Goal: Entertainment & Leisure: Consume media (video, audio)

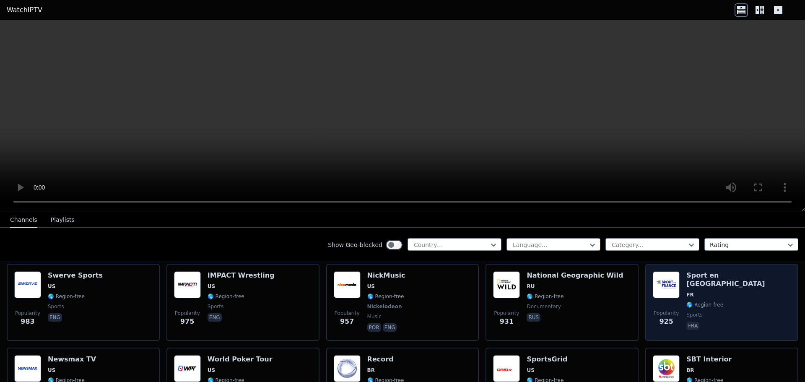
scroll to position [1006, 0]
click at [653, 304] on span "Popularity 925" at bounding box center [666, 317] width 27 height 27
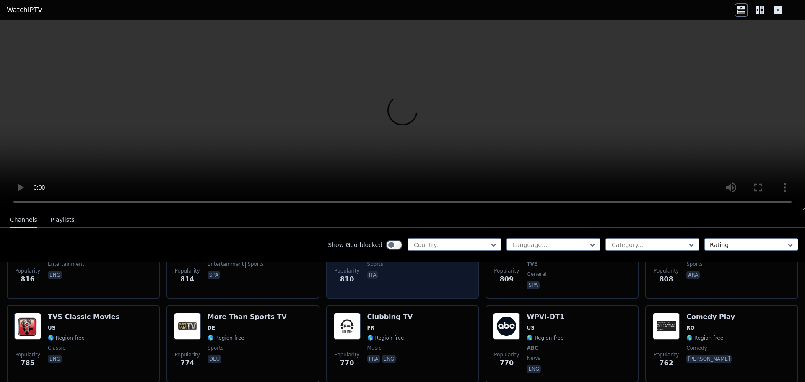
scroll to position [1341, 0]
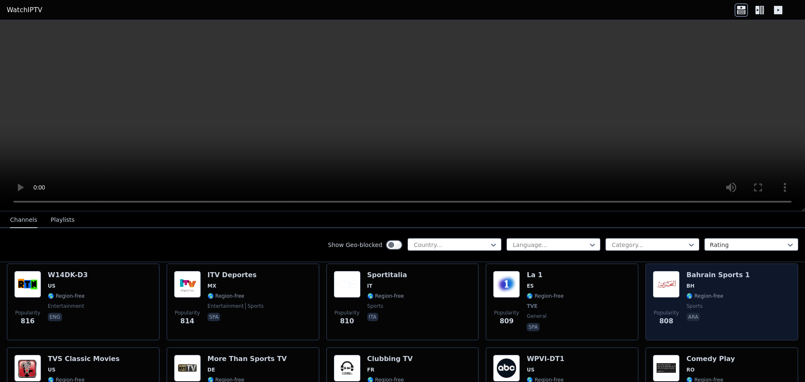
click at [657, 291] on div "Popularity 808" at bounding box center [666, 302] width 27 height 62
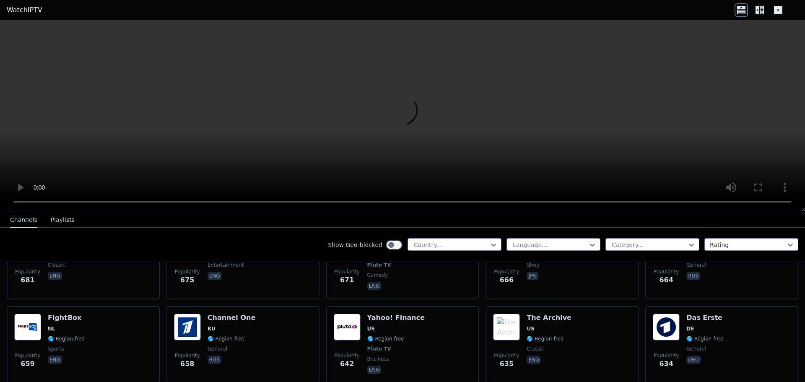
scroll to position [1719, 0]
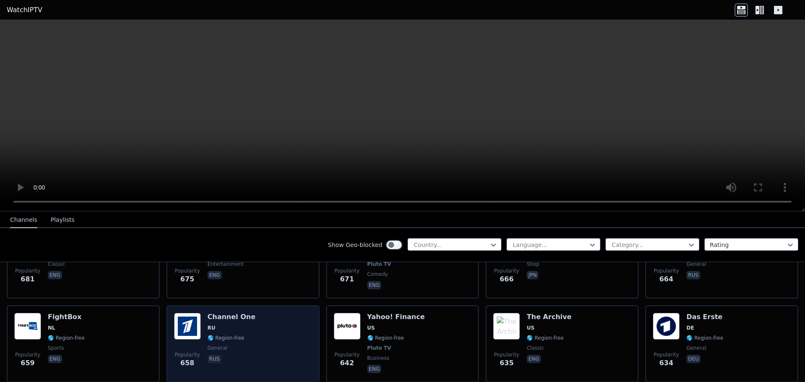
click at [262, 319] on div "Popularity 658 Channel One RU 🌎 Region-free general [DEMOGRAPHIC_DATA]" at bounding box center [243, 344] width 138 height 62
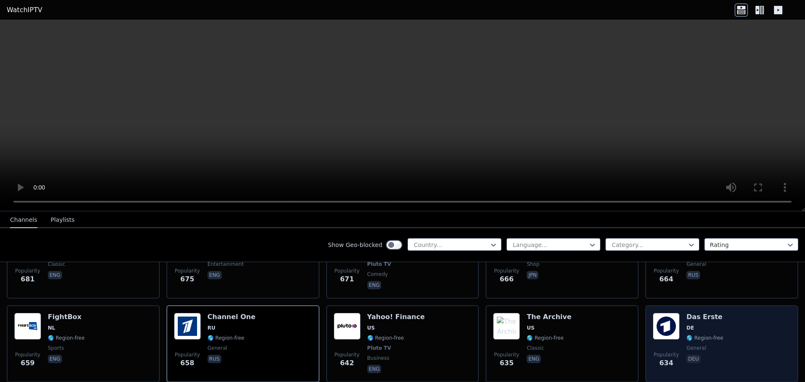
click at [668, 333] on div "Popularity 634" at bounding box center [666, 344] width 27 height 62
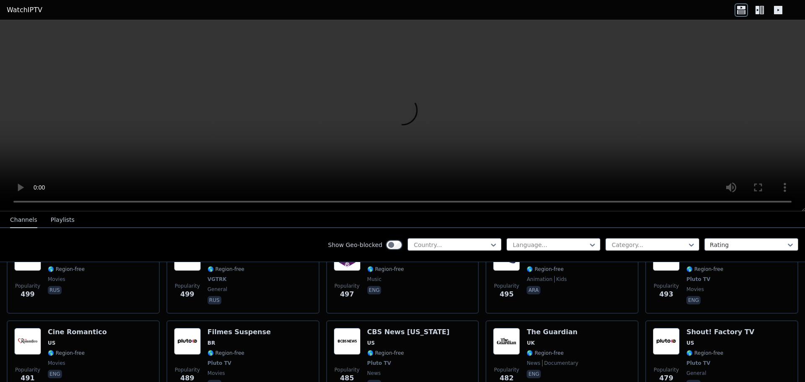
scroll to position [2180, 0]
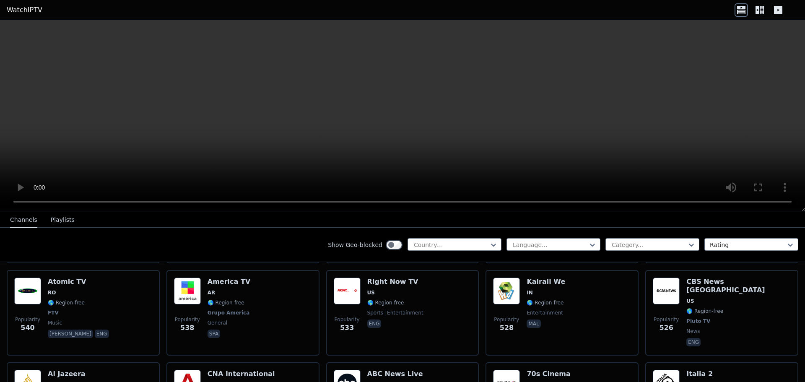
click at [54, 215] on button "Playlists" at bounding box center [63, 220] width 24 height 16
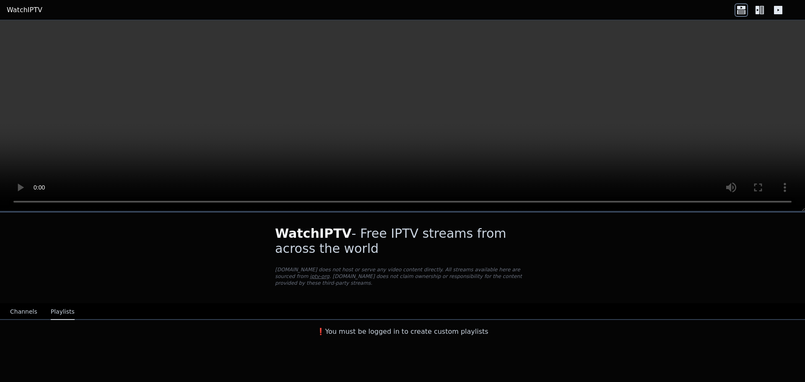
scroll to position [0, 0]
click at [11, 305] on button "Channels" at bounding box center [23, 312] width 27 height 16
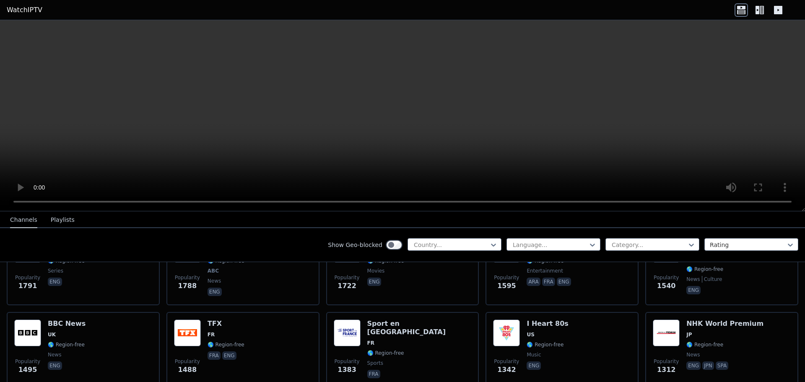
scroll to position [671, 0]
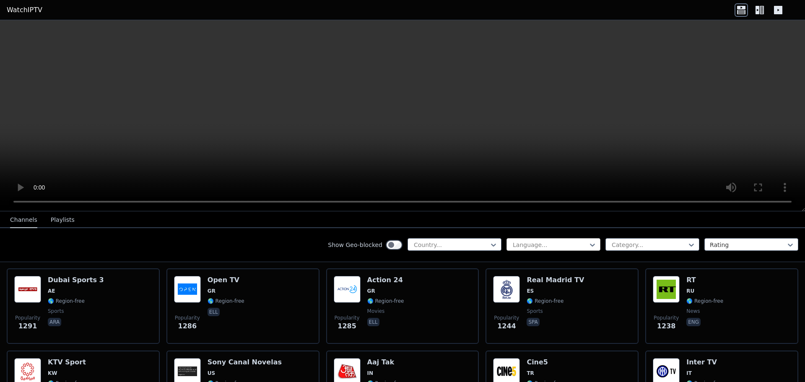
click at [529, 241] on div at bounding box center [550, 245] width 76 height 8
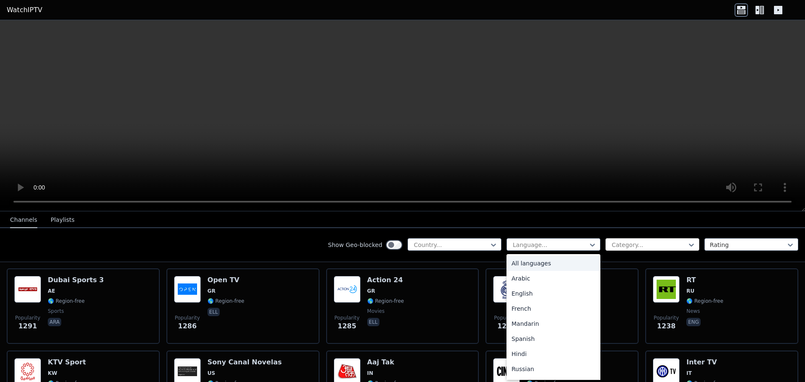
click at [614, 246] on div at bounding box center [649, 245] width 76 height 8
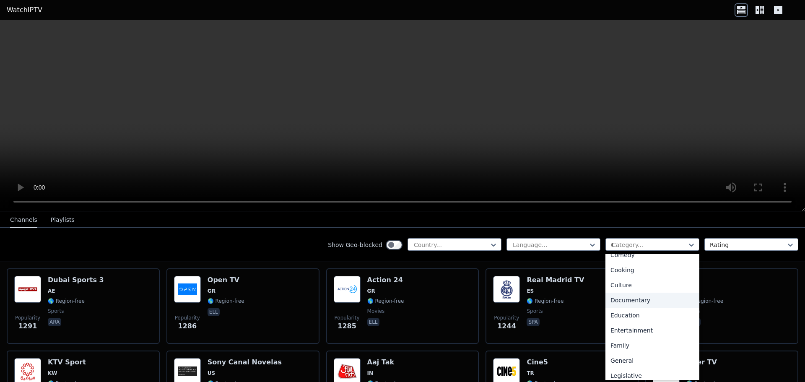
scroll to position [0, 0]
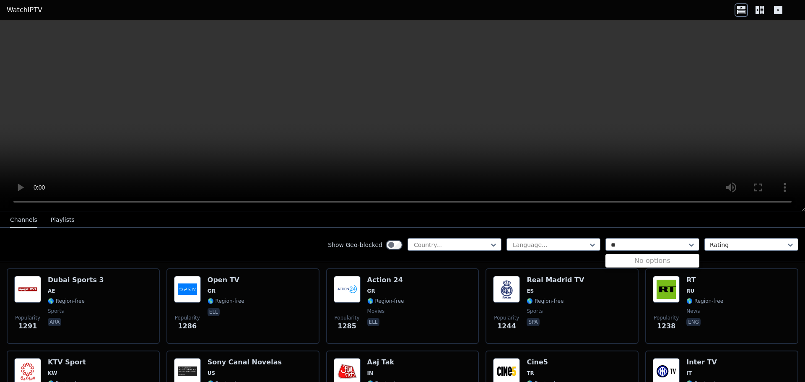
type input "*"
type input "***"
click at [638, 265] on div "Sports" at bounding box center [652, 263] width 94 height 15
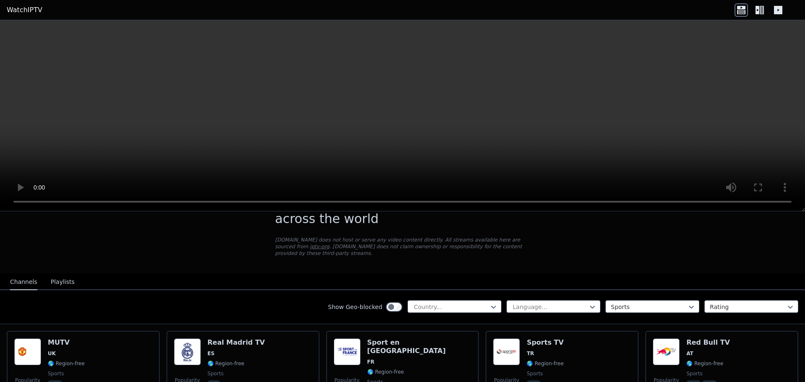
scroll to position [84, 0]
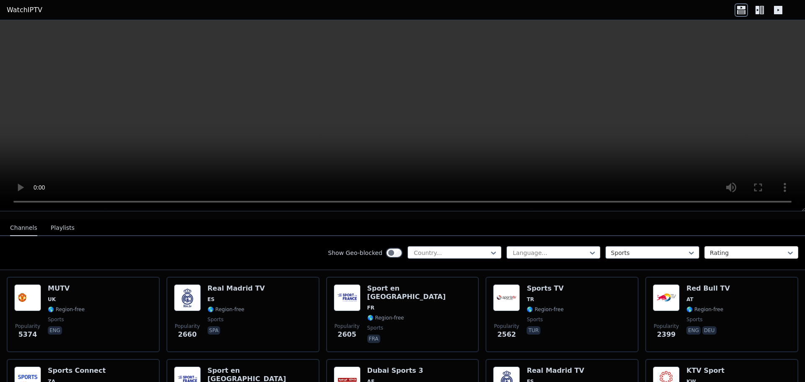
click at [732, 249] on div at bounding box center [748, 253] width 76 height 8
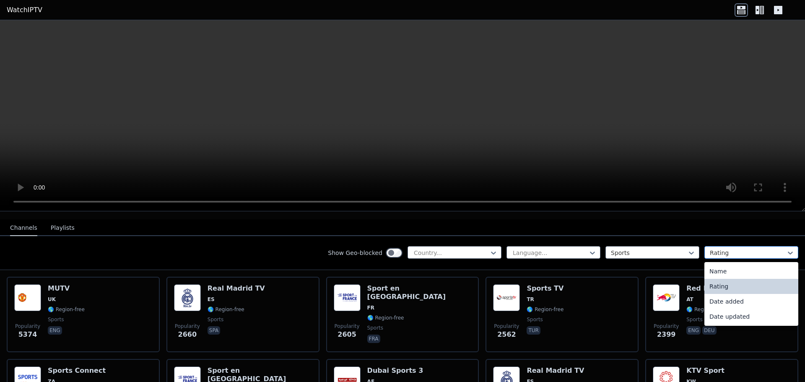
click at [733, 249] on div at bounding box center [748, 253] width 76 height 8
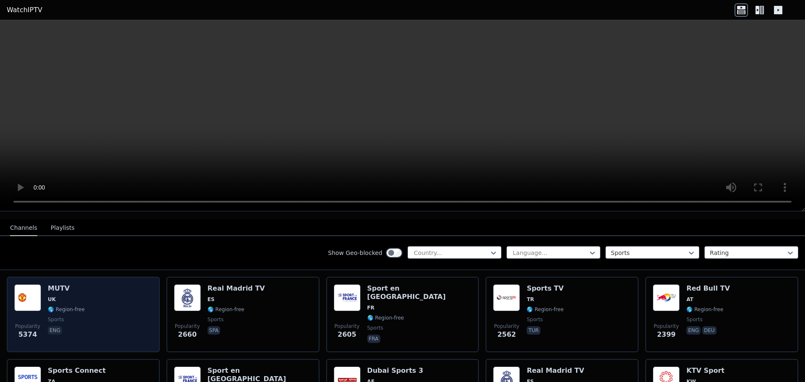
click at [102, 303] on div "Popularity 5374 MUTV [GEOGRAPHIC_DATA] 🌎 Region-free sports eng" at bounding box center [83, 314] width 138 height 60
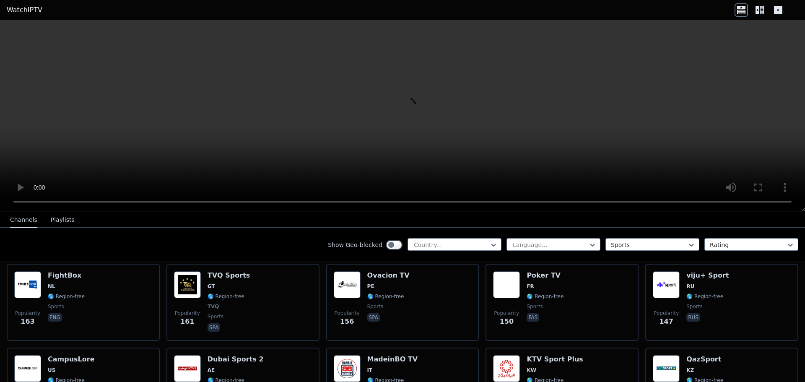
scroll to position [1090, 0]
